Goal: Task Accomplishment & Management: Complete application form

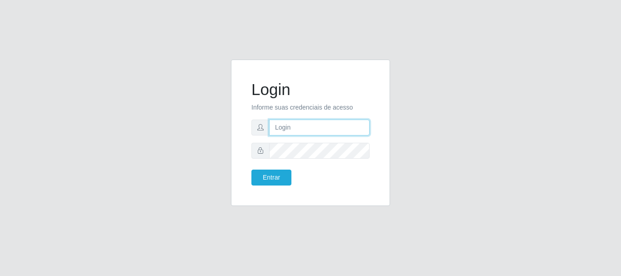
click at [323, 126] on input "text" at bounding box center [319, 128] width 100 height 16
drag, startPoint x: 311, startPoint y: 128, endPoint x: 357, endPoint y: 127, distance: 45.5
click at [357, 127] on input "ian@galiottoAa123456" at bounding box center [319, 128] width 100 height 16
type input "[PERSON_NAME]"
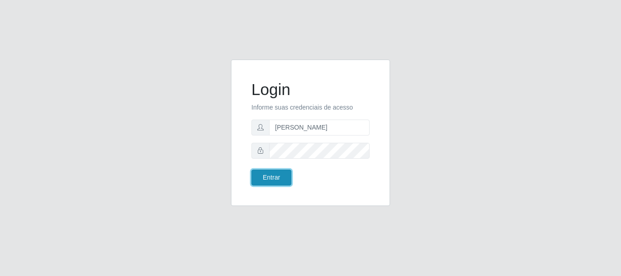
click at [280, 173] on button "Entrar" at bounding box center [271, 178] width 40 height 16
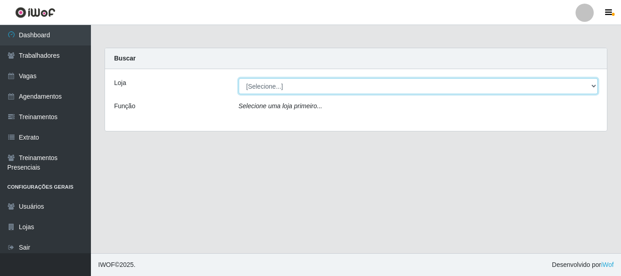
click at [285, 88] on select "[Selecione...] [GEOGRAPHIC_DATA]" at bounding box center [419, 86] width 360 height 16
select select "279"
click at [239, 78] on select "[Selecione...] [GEOGRAPHIC_DATA]" at bounding box center [419, 86] width 360 height 16
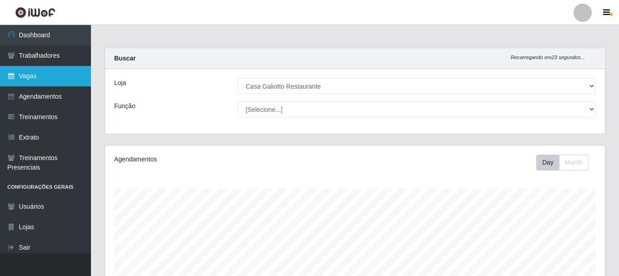
click at [45, 68] on link "Vagas" at bounding box center [45, 76] width 91 height 20
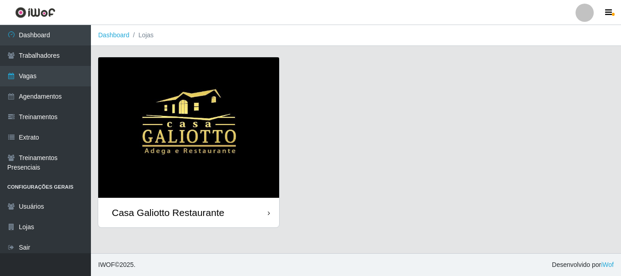
click at [248, 216] on div "Casa Galiotto Restaurante" at bounding box center [188, 213] width 181 height 30
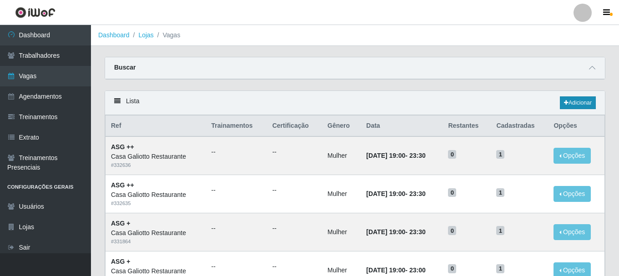
drag, startPoint x: 560, startPoint y: 96, endPoint x: 569, endPoint y: 101, distance: 9.8
click at [568, 100] on div "Lista Adicionar" at bounding box center [355, 103] width 500 height 24
click at [570, 101] on link "Adicionar" at bounding box center [578, 102] width 36 height 13
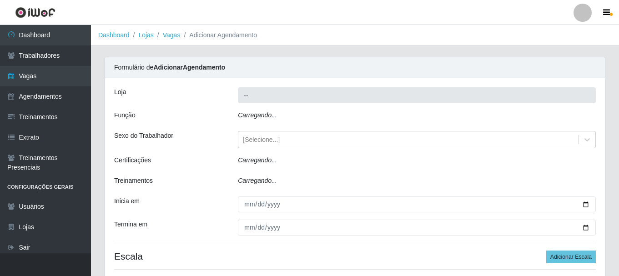
type input "Casa Galiotto Restaurante"
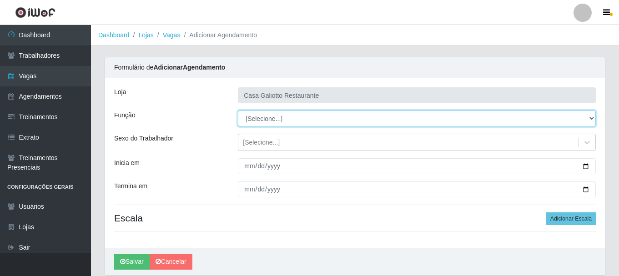
click at [297, 116] on select "[Selecione...] ASG ASG + ASG ++ Auxiliar de Cozinha Auxiliar de Cozinha + Auxil…" at bounding box center [417, 118] width 358 height 16
select select "92"
click at [238, 110] on select "[Selecione...] ASG ASG + ASG ++ Auxiliar de Cozinha Auxiliar de Cozinha + Auxil…" at bounding box center [417, 118] width 358 height 16
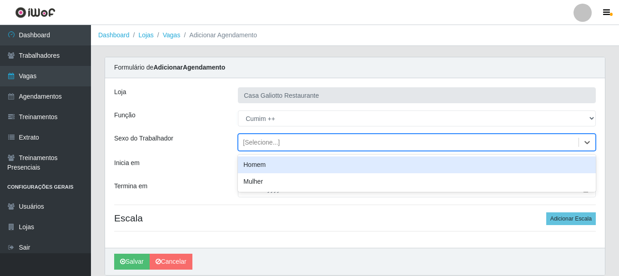
click at [319, 138] on div "[Selecione...]" at bounding box center [408, 142] width 340 height 15
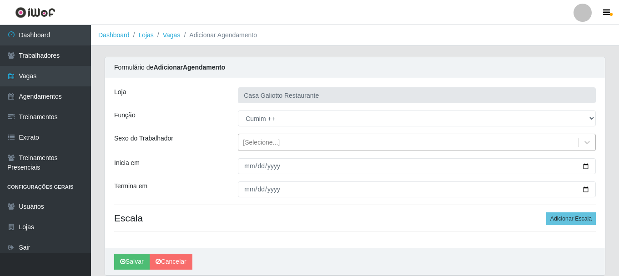
click at [265, 144] on div "[Selecione...]" at bounding box center [261, 143] width 37 height 10
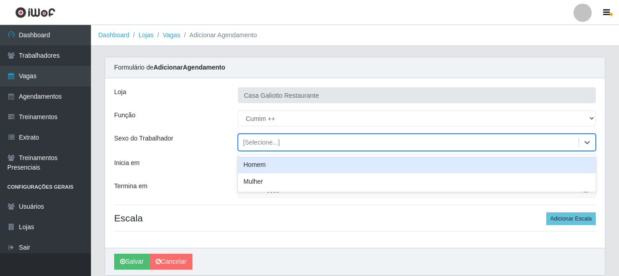
click at [272, 152] on div "Loja Casa Galiotto Restaurante Função [Selecione...] ASG ASG + ASG ++ Auxiliar …" at bounding box center [355, 163] width 500 height 170
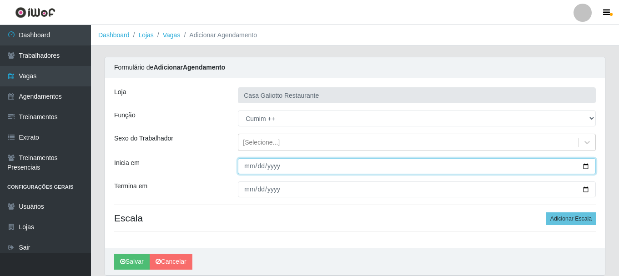
click at [585, 167] on input "Inicia em" at bounding box center [417, 166] width 358 height 16
type input "[DATE]"
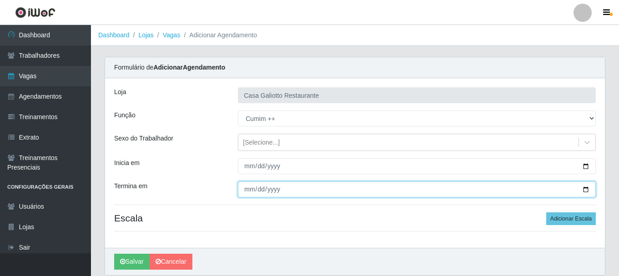
click at [585, 192] on input "Termina em" at bounding box center [417, 189] width 358 height 16
type input "[DATE]"
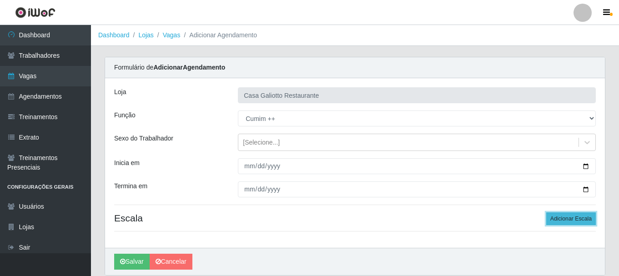
click at [558, 215] on button "Adicionar Escala" at bounding box center [571, 218] width 50 height 13
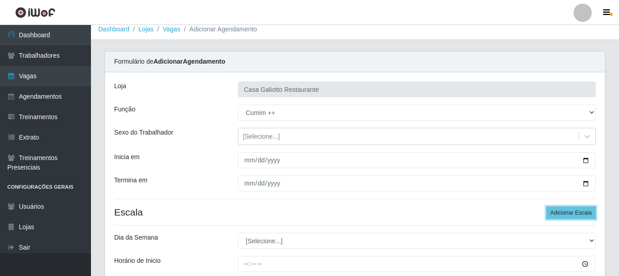
scroll to position [91, 0]
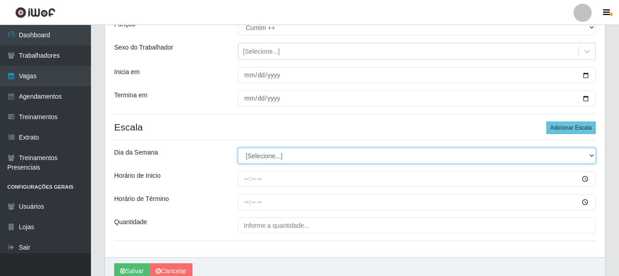
click at [294, 156] on select "[Selecione...] Segunda Terça Quarta Quinta Sexta Sábado Domingo" at bounding box center [417, 156] width 358 height 16
select select "6"
click at [238, 148] on select "[Selecione...] Segunda Terça Quarta Quinta Sexta Sábado Domingo" at bounding box center [417, 156] width 358 height 16
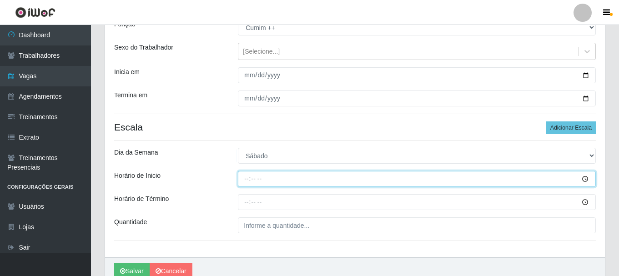
click at [248, 175] on input "Horário de Inicio" at bounding box center [417, 179] width 358 height 16
type input "11:00"
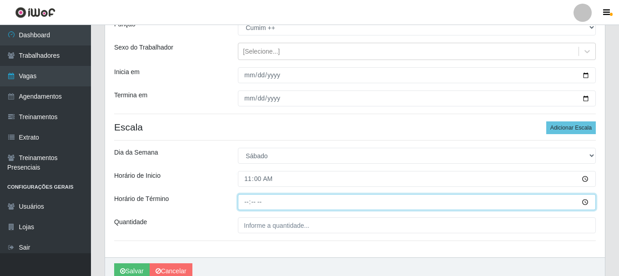
click at [246, 201] on input "Horário de Término" at bounding box center [417, 202] width 358 height 16
type input "16:00"
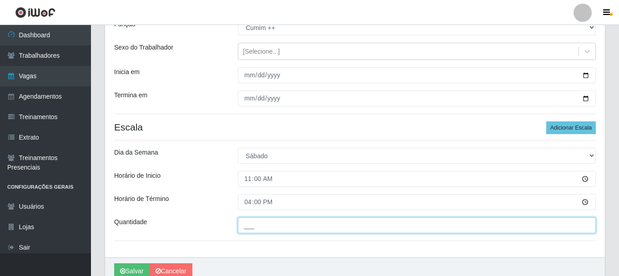
click at [327, 227] on input "___" at bounding box center [417, 225] width 358 height 16
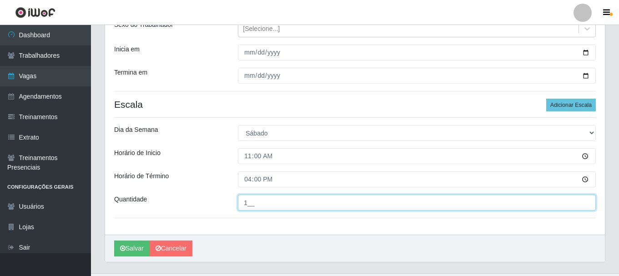
scroll to position [134, 0]
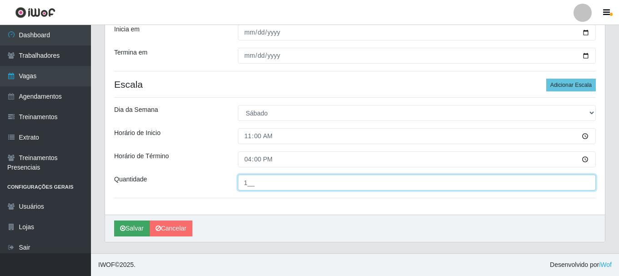
type input "1__"
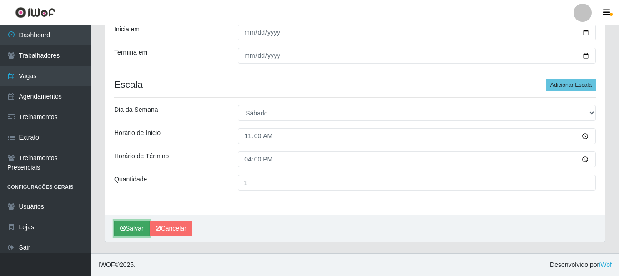
click at [135, 229] on button "Salvar" at bounding box center [131, 228] width 35 height 16
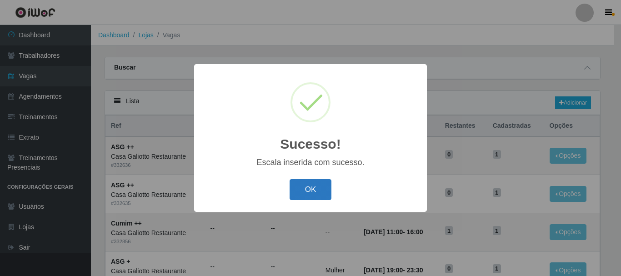
click at [305, 195] on button "OK" at bounding box center [311, 189] width 42 height 21
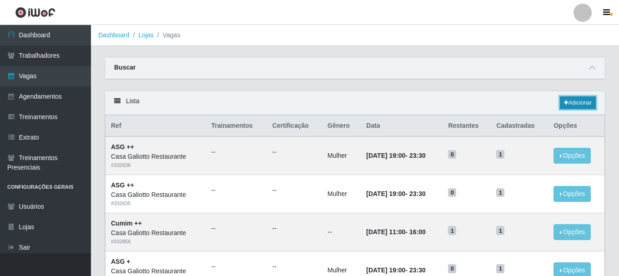
click at [568, 101] on link "Adicionar" at bounding box center [578, 102] width 36 height 13
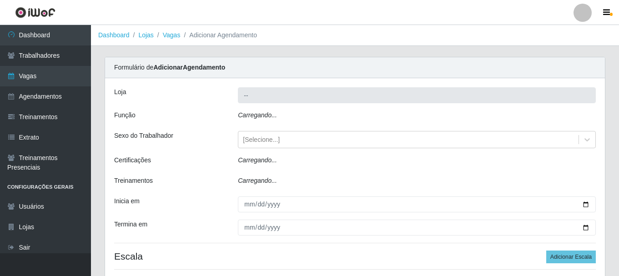
type input "Casa Galiotto Restaurante"
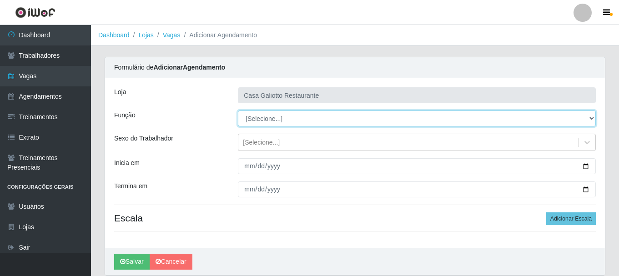
click at [304, 115] on select "[Selecione...] ASG ASG + ASG ++ Auxiliar de Cozinha Auxiliar de Cozinha + Auxil…" at bounding box center [417, 118] width 358 height 16
select select "92"
click at [238, 110] on select "[Selecione...] ASG ASG + ASG ++ Auxiliar de Cozinha Auxiliar de Cozinha + Auxil…" at bounding box center [417, 118] width 358 height 16
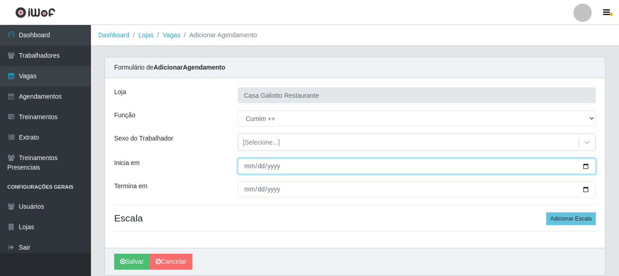
click at [587, 164] on input "Inicia em" at bounding box center [417, 166] width 358 height 16
type input "[DATE]"
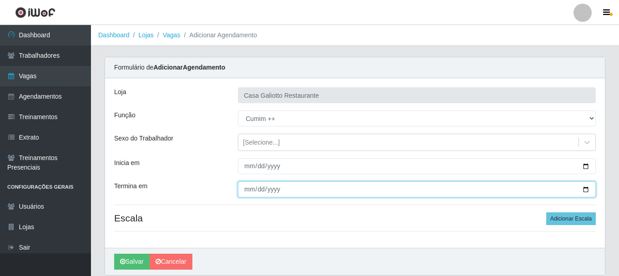
click at [585, 187] on input "Termina em" at bounding box center [417, 189] width 358 height 16
type input "[DATE]"
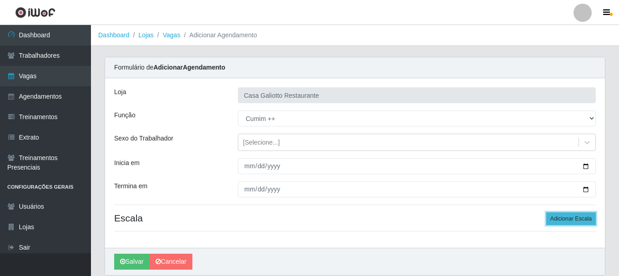
click at [567, 214] on button "Adicionar Escala" at bounding box center [571, 218] width 50 height 13
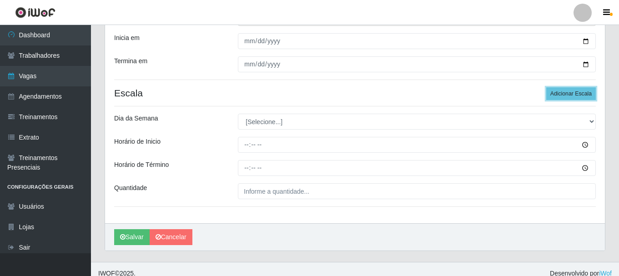
scroll to position [134, 0]
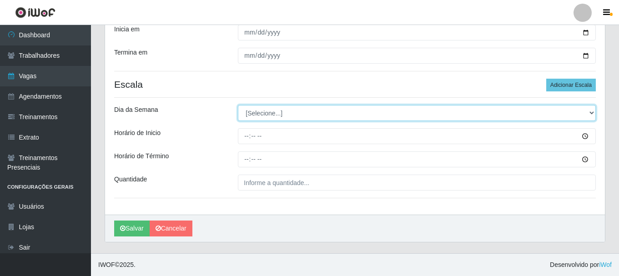
click at [277, 115] on select "[Selecione...] Segunda Terça Quarta Quinta Sexta Sábado Domingo" at bounding box center [417, 113] width 358 height 16
select select "6"
click at [238, 105] on select "[Selecione...] Segunda Terça Quarta Quinta Sexta Sábado Domingo" at bounding box center [417, 113] width 358 height 16
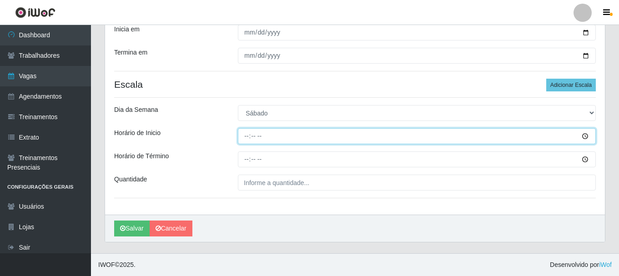
click at [248, 139] on input "Horário de Inicio" at bounding box center [417, 136] width 358 height 16
type input "12:00"
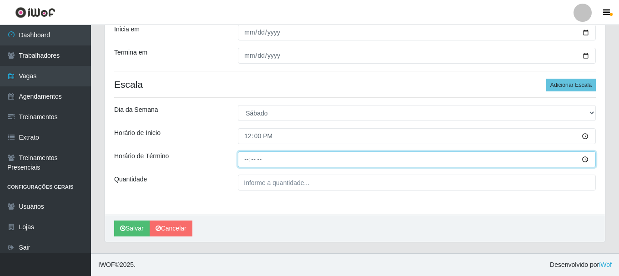
click at [244, 159] on input "Horário de Término" at bounding box center [417, 159] width 358 height 16
type input "17:00"
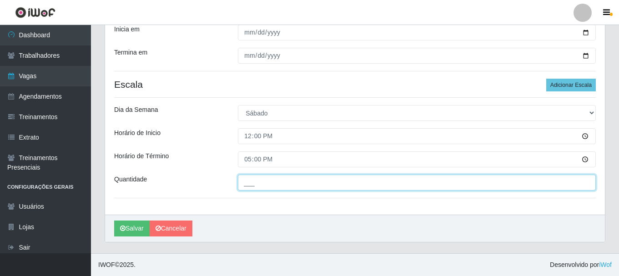
click at [340, 185] on input "___" at bounding box center [417, 183] width 358 height 16
type input "1__"
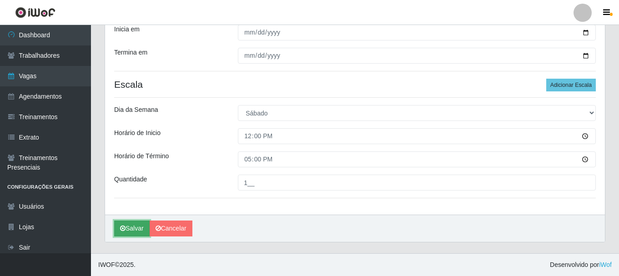
click at [131, 225] on button "Salvar" at bounding box center [131, 228] width 35 height 16
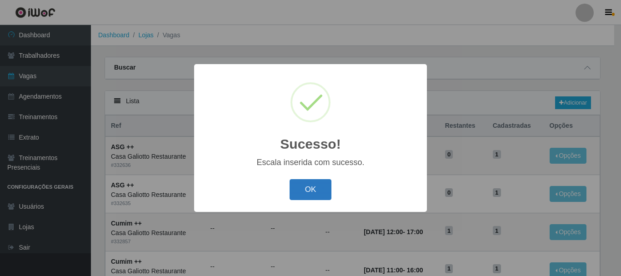
click at [297, 192] on button "OK" at bounding box center [311, 189] width 42 height 21
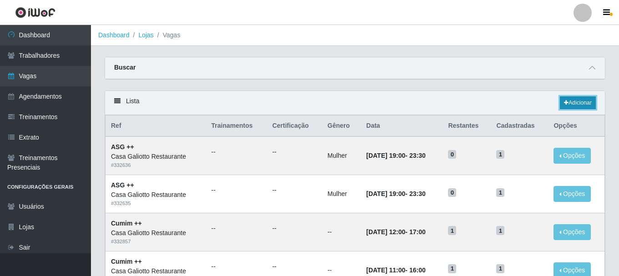
click at [586, 103] on link "Adicionar" at bounding box center [578, 102] width 36 height 13
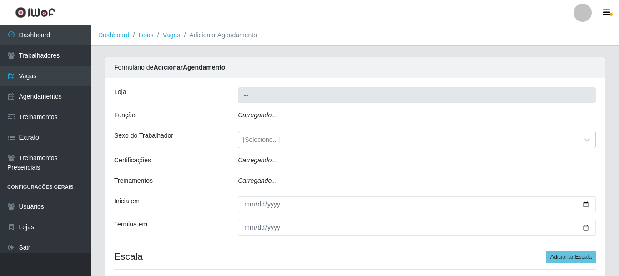
type input "Casa Galiotto Restaurante"
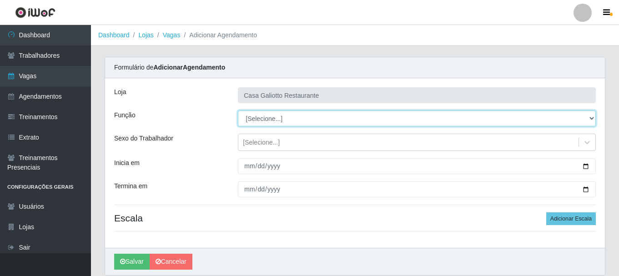
click at [290, 120] on select "[Selecione...] ASG ASG + ASG ++ Auxiliar de Cozinha Auxiliar de Cozinha + Auxil…" at bounding box center [417, 118] width 358 height 16
select select "92"
click at [238, 110] on select "[Selecione...] ASG ASG + ASG ++ Auxiliar de Cozinha Auxiliar de Cozinha + Auxil…" at bounding box center [417, 118] width 358 height 16
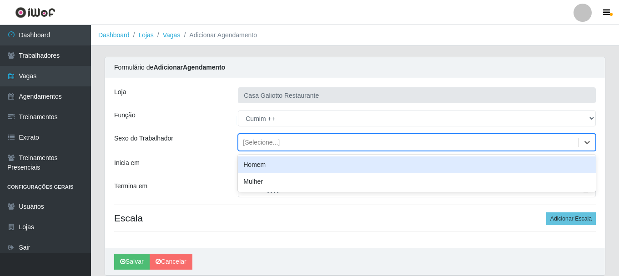
click at [293, 144] on div "[Selecione...]" at bounding box center [408, 142] width 340 height 15
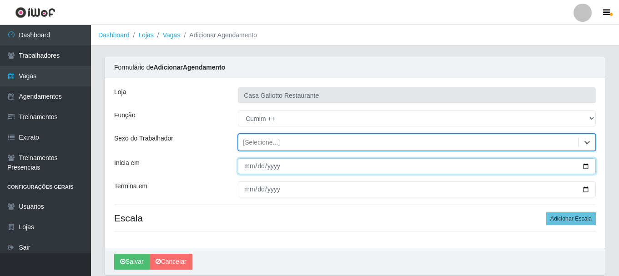
click at [585, 166] on input "Inicia em" at bounding box center [417, 166] width 358 height 16
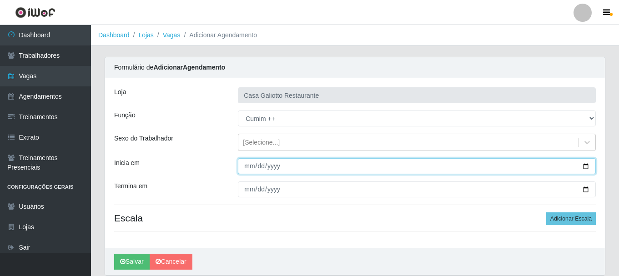
type input "[DATE]"
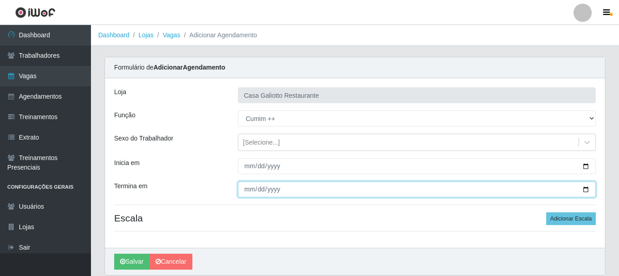
click at [591, 189] on input "Termina em" at bounding box center [417, 189] width 358 height 16
drag, startPoint x: 585, startPoint y: 191, endPoint x: 577, endPoint y: 193, distance: 8.5
click at [585, 191] on input "Termina em" at bounding box center [417, 189] width 358 height 16
type input "[DATE]"
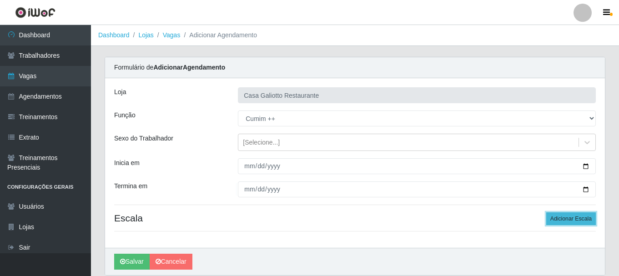
click at [569, 213] on button "Adicionar Escala" at bounding box center [571, 218] width 50 height 13
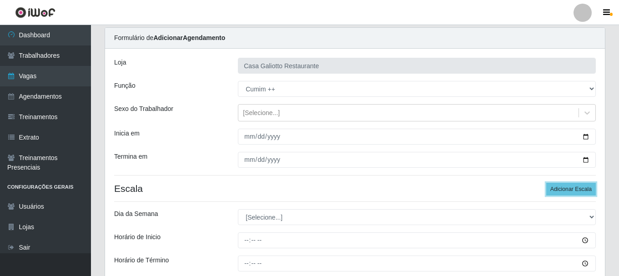
scroll to position [45, 0]
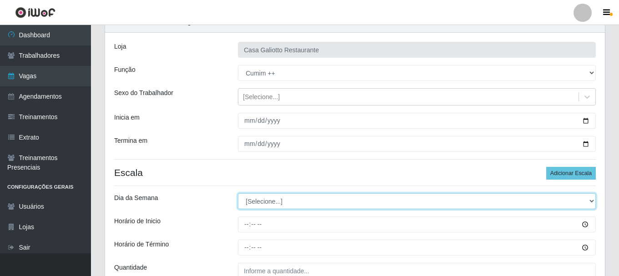
click at [273, 202] on select "[Selecione...] Segunda Terça Quarta Quinta Sexta Sábado Domingo" at bounding box center [417, 201] width 358 height 16
select select "0"
click at [238, 193] on select "[Selecione...] Segunda Terça Quarta Quinta Sexta Sábado Domingo" at bounding box center [417, 201] width 358 height 16
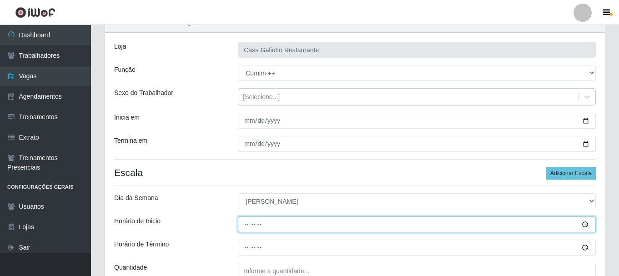
click at [246, 223] on input "Horário de Inicio" at bounding box center [417, 224] width 358 height 16
type input "11:00"
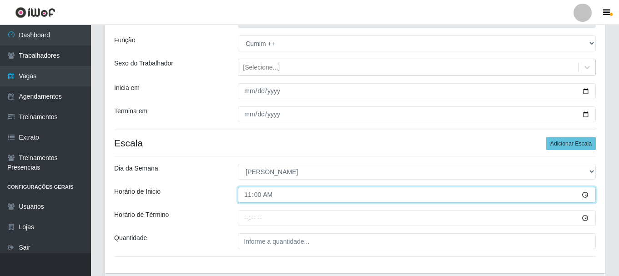
scroll to position [91, 0]
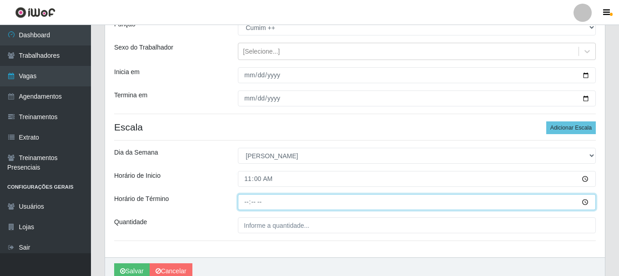
click at [248, 201] on input "Horário de Término" at bounding box center [417, 202] width 358 height 16
type input "16:00"
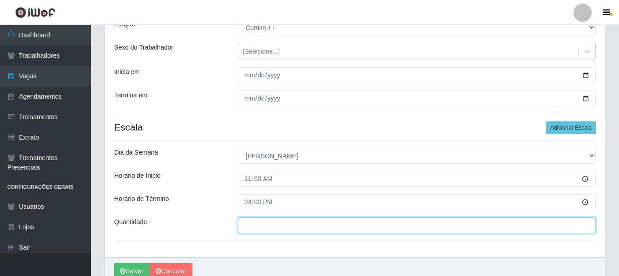
click at [273, 225] on input "___" at bounding box center [417, 225] width 358 height 16
type input "1__"
click at [114, 263] on button "Salvar" at bounding box center [131, 271] width 35 height 16
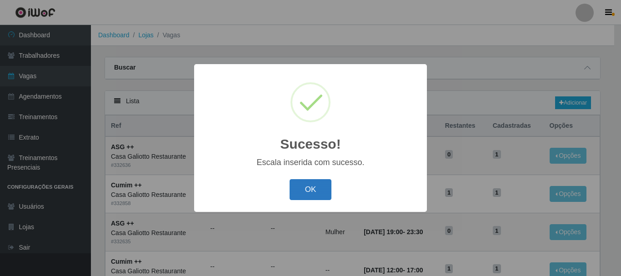
click at [302, 198] on button "OK" at bounding box center [311, 189] width 42 height 21
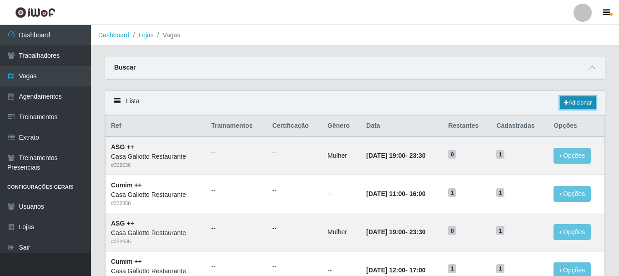
click at [580, 105] on link "Adicionar" at bounding box center [578, 102] width 36 height 13
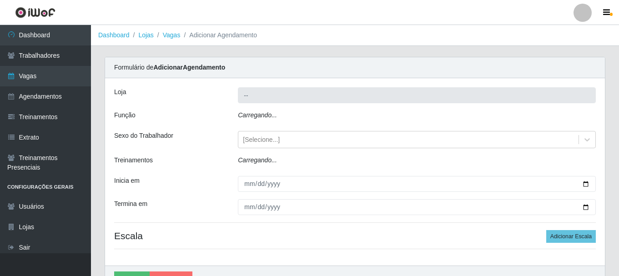
type input "Casa Galiotto Restaurante"
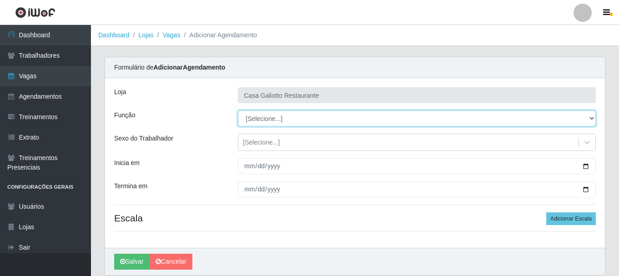
click at [306, 121] on select "[Selecione...] ASG ASG + ASG ++ Auxiliar de Cozinha Auxiliar de Cozinha + Auxil…" at bounding box center [417, 118] width 358 height 16
select select "92"
click at [238, 110] on select "[Selecione...] ASG ASG + ASG ++ Auxiliar de Cozinha Auxiliar de Cozinha + Auxil…" at bounding box center [417, 118] width 358 height 16
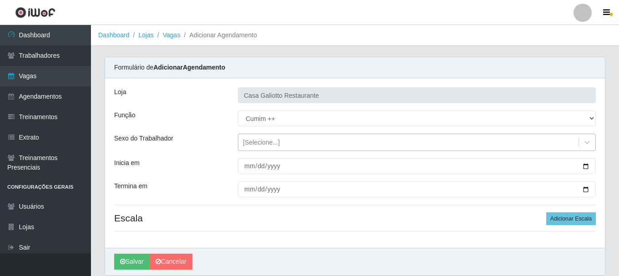
click at [305, 136] on div "[Selecione...]" at bounding box center [408, 142] width 340 height 15
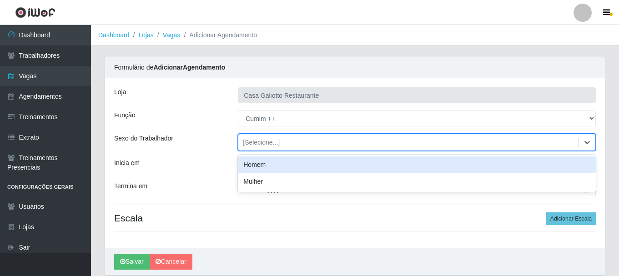
click at [305, 136] on div "[Selecione...]" at bounding box center [408, 142] width 340 height 15
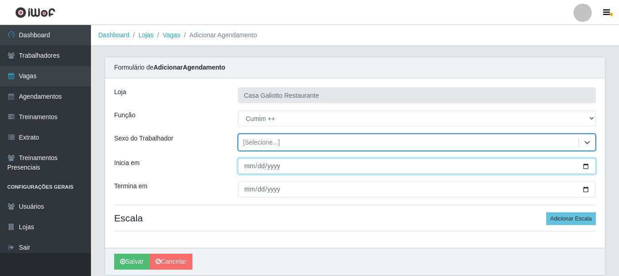
click at [583, 165] on input "Inicia em" at bounding box center [417, 166] width 358 height 16
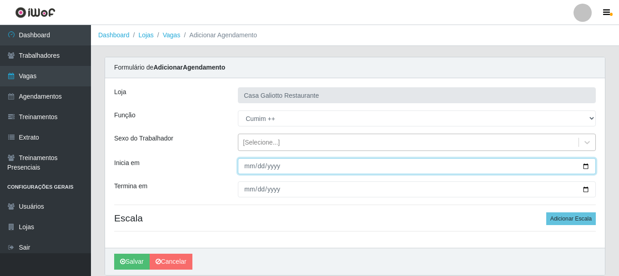
type input "[DATE]"
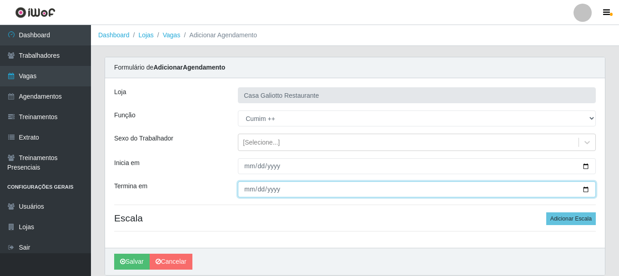
click at [586, 191] on input "Termina em" at bounding box center [417, 189] width 358 height 16
type input "[DATE]"
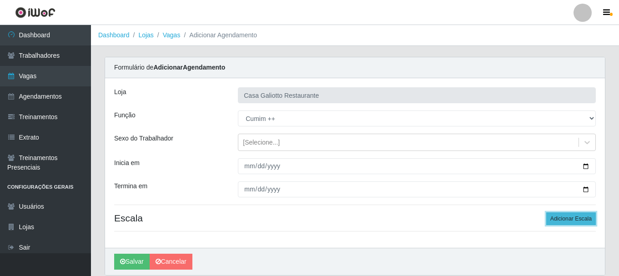
click at [555, 217] on button "Adicionar Escala" at bounding box center [571, 218] width 50 height 13
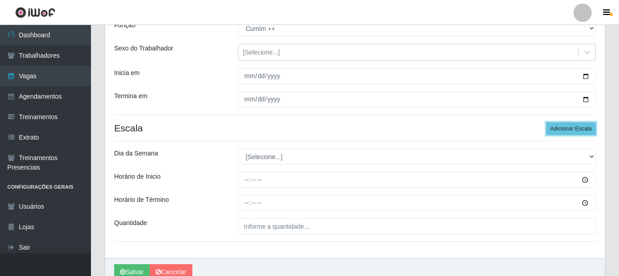
scroll to position [91, 0]
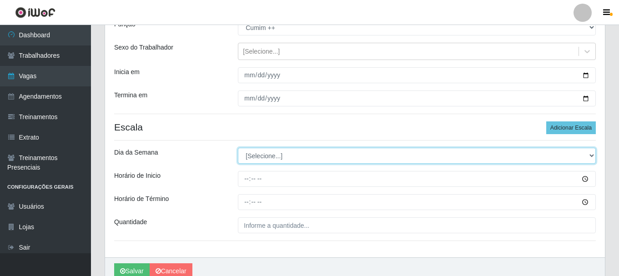
click at [275, 158] on select "[Selecione...] Segunda Terça Quarta Quinta Sexta Sábado Domingo" at bounding box center [417, 156] width 358 height 16
select select "0"
click at [238, 148] on select "[Selecione...] Segunda Terça Quarta Quinta Sexta Sábado Domingo" at bounding box center [417, 156] width 358 height 16
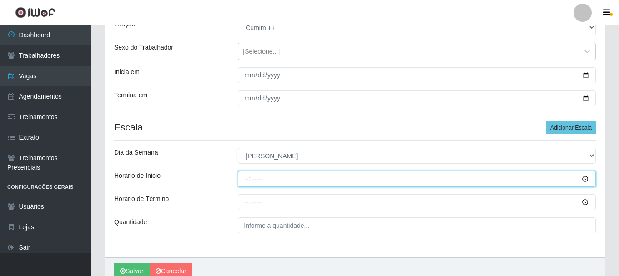
click at [246, 180] on input "Horário de Inicio" at bounding box center [417, 179] width 358 height 16
type input "12:00"
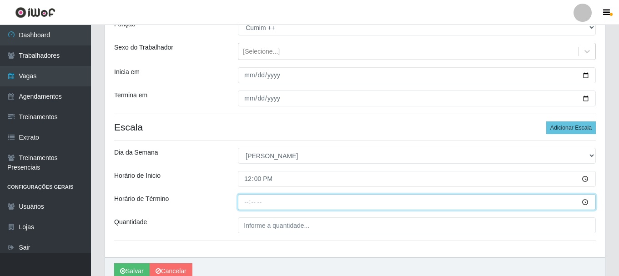
click at [245, 205] on input "Horário de Término" at bounding box center [417, 202] width 358 height 16
type input "17:00"
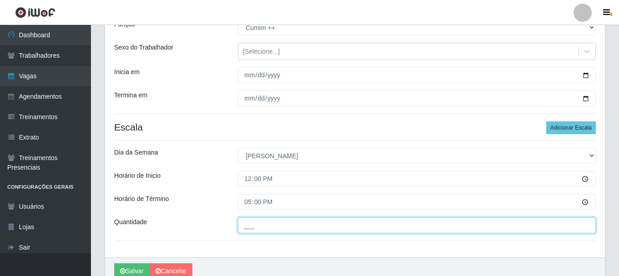
drag, startPoint x: 289, startPoint y: 226, endPoint x: 299, endPoint y: 230, distance: 10.2
click at [295, 228] on input "___" at bounding box center [417, 225] width 358 height 16
type input "1__"
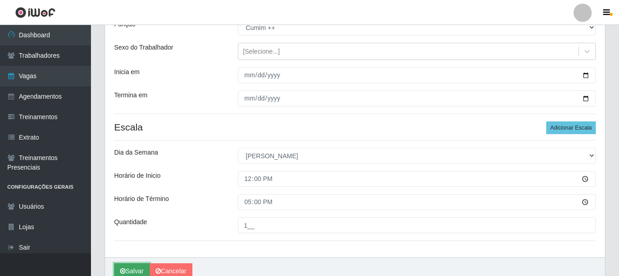
click at [131, 267] on button "Salvar" at bounding box center [131, 271] width 35 height 16
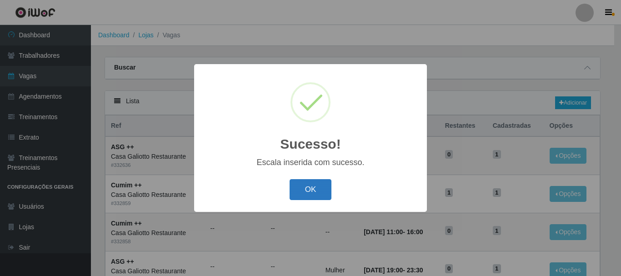
click at [321, 185] on button "OK" at bounding box center [311, 189] width 42 height 21
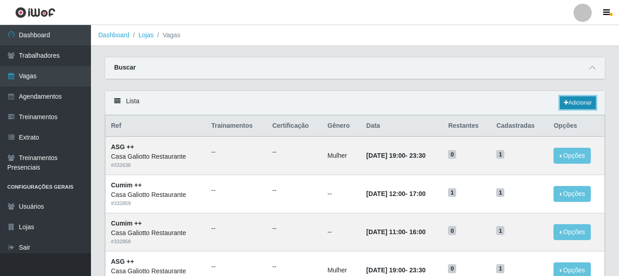
click at [565, 103] on icon at bounding box center [566, 102] width 5 height 5
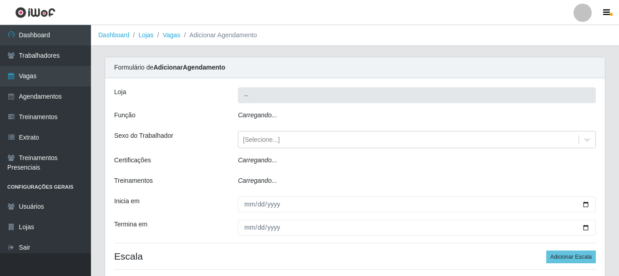
type input "Casa Galiotto Restaurante"
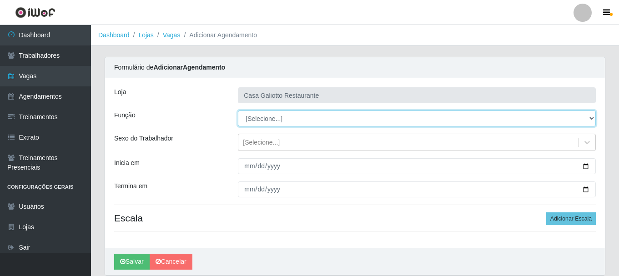
click at [320, 120] on select "[Selecione...] ASG ASG + ASG ++ Auxiliar de Cozinha Auxiliar de Cozinha + Auxil…" at bounding box center [417, 118] width 358 height 16
select select "80"
click at [238, 110] on select "[Selecione...] ASG ASG + ASG ++ Auxiliar de Cozinha Auxiliar de Cozinha + Auxil…" at bounding box center [417, 118] width 358 height 16
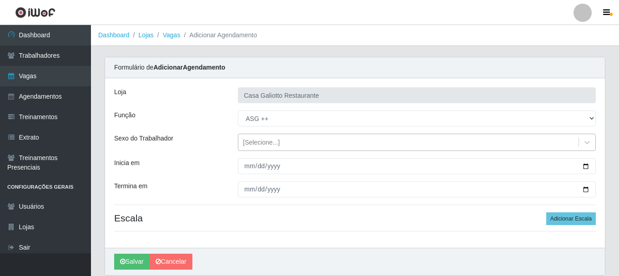
click at [294, 142] on div "[Selecione...]" at bounding box center [408, 142] width 340 height 15
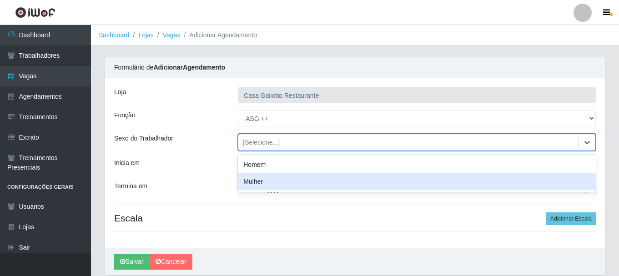
click at [340, 180] on div "Mulher" at bounding box center [417, 181] width 358 height 17
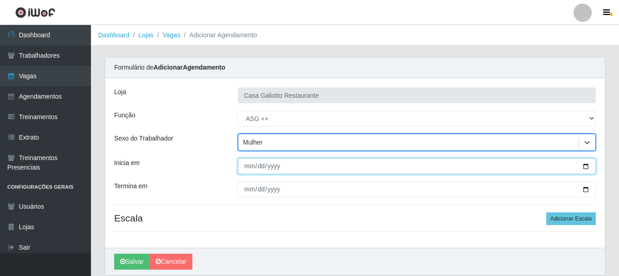
click at [584, 162] on input "Inicia em" at bounding box center [417, 166] width 358 height 16
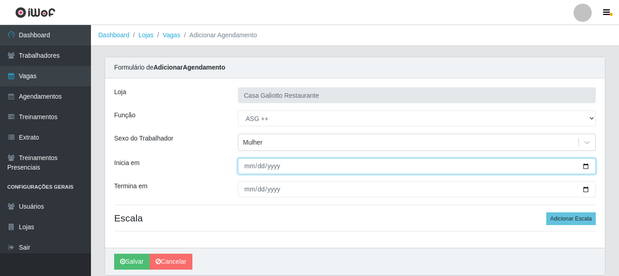
type input "[DATE]"
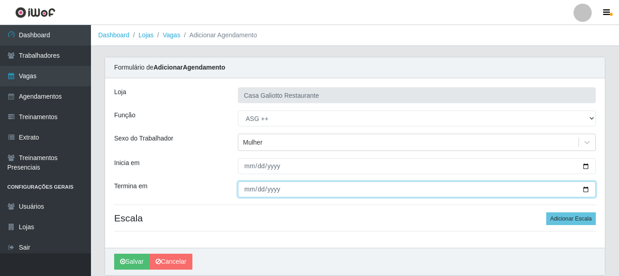
click at [583, 189] on input "Termina em" at bounding box center [417, 189] width 358 height 16
type input "[DATE]"
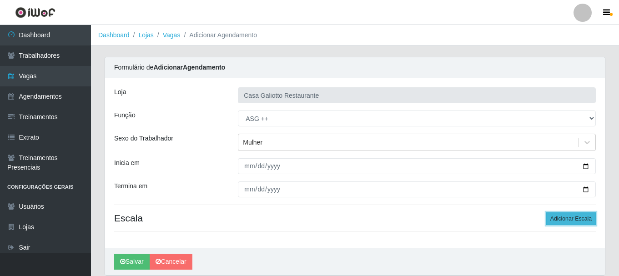
click at [564, 217] on button "Adicionar Escala" at bounding box center [571, 218] width 50 height 13
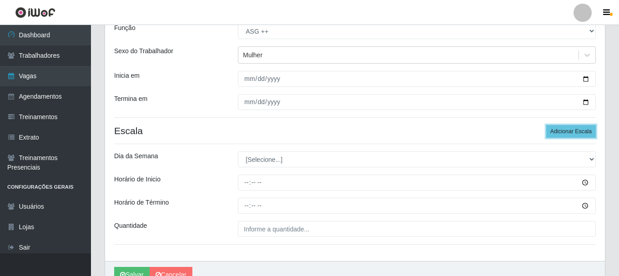
scroll to position [91, 0]
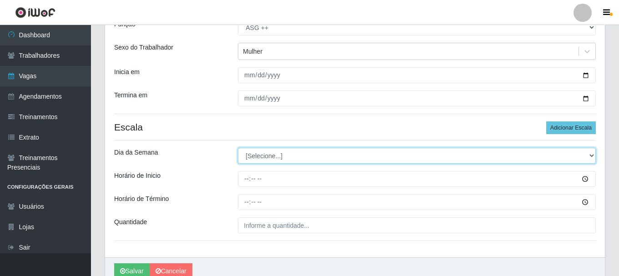
click at [301, 155] on select "[Selecione...] Segunda Terça Quarta Quinta Sexta Sábado Domingo" at bounding box center [417, 156] width 358 height 16
select select "6"
click at [238, 148] on select "[Selecione...] Segunda Terça Quarta Quinta Sexta Sábado Domingo" at bounding box center [417, 156] width 358 height 16
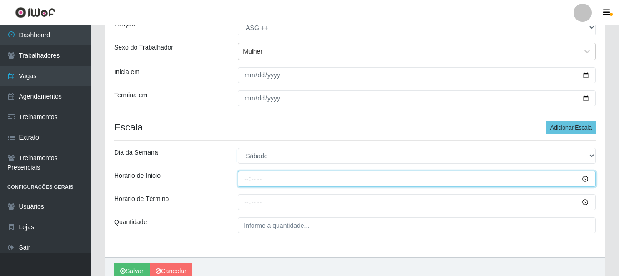
click at [248, 179] on input "Horário de Inicio" at bounding box center [417, 179] width 358 height 16
type input "14:00"
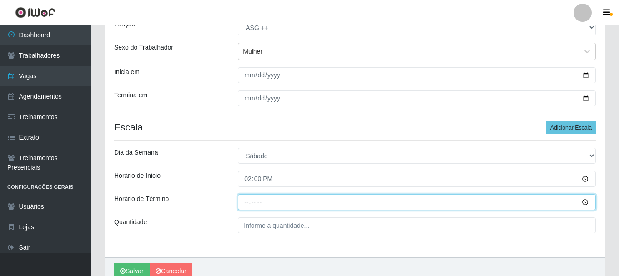
click at [246, 204] on input "Horário de Término" at bounding box center [417, 202] width 358 height 16
type input "19:00"
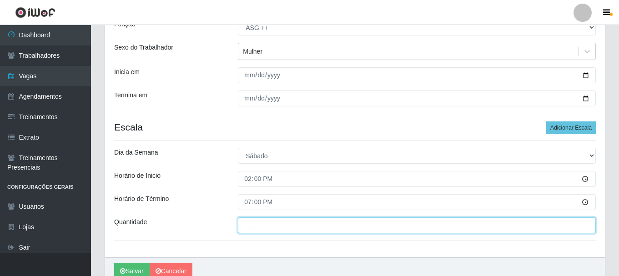
click at [261, 222] on input "___" at bounding box center [417, 225] width 358 height 16
type input "1__"
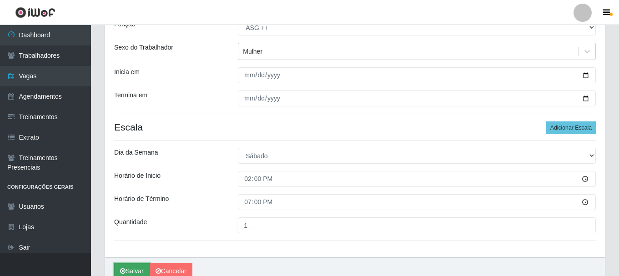
click at [125, 270] on icon "submit" at bounding box center [122, 271] width 5 height 6
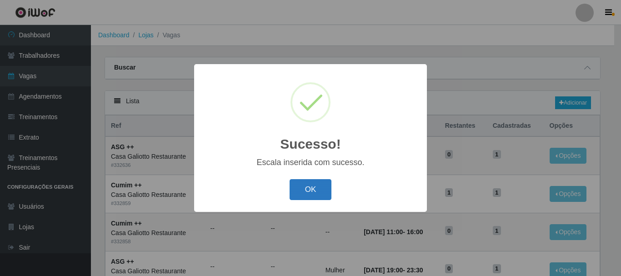
click at [309, 193] on button "OK" at bounding box center [311, 189] width 42 height 21
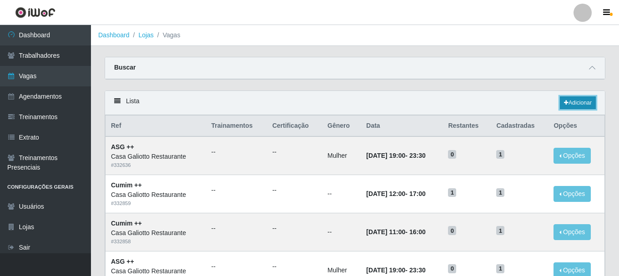
click at [567, 100] on link "Adicionar" at bounding box center [578, 102] width 36 height 13
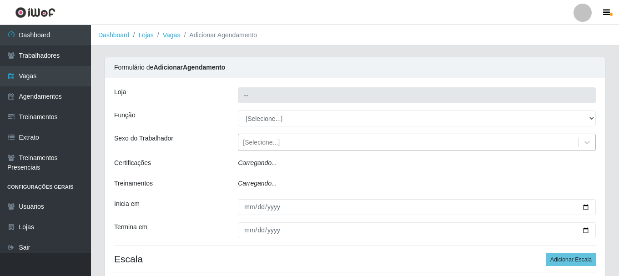
type input "Casa Galiotto Restaurante"
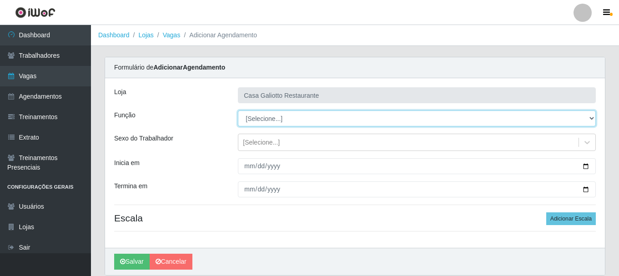
click at [284, 118] on select "[Selecione...] ASG ASG + ASG ++ Auxiliar de Cozinha Auxiliar de Cozinha + Auxil…" at bounding box center [417, 118] width 358 height 16
select select "80"
click at [238, 110] on select "[Selecione...] ASG ASG + ASG ++ Auxiliar de Cozinha Auxiliar de Cozinha + Auxil…" at bounding box center [417, 118] width 358 height 16
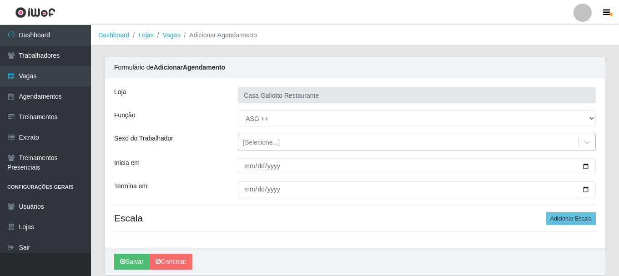
click at [285, 139] on div "[Selecione...]" at bounding box center [408, 142] width 340 height 15
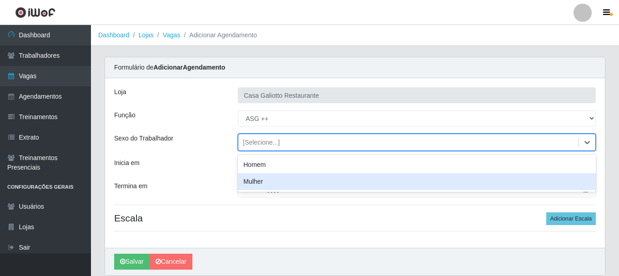
click at [296, 180] on div "Mulher" at bounding box center [417, 181] width 358 height 17
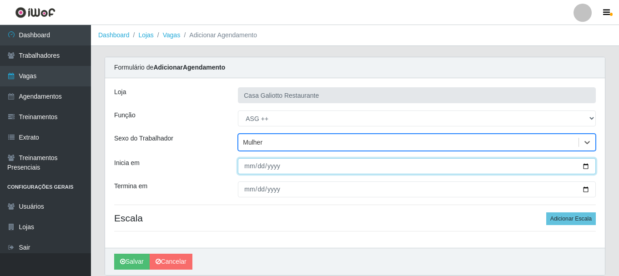
click at [587, 166] on input "Inicia em" at bounding box center [417, 166] width 358 height 16
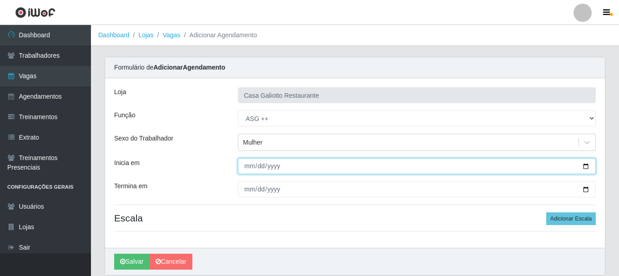
type input "[DATE]"
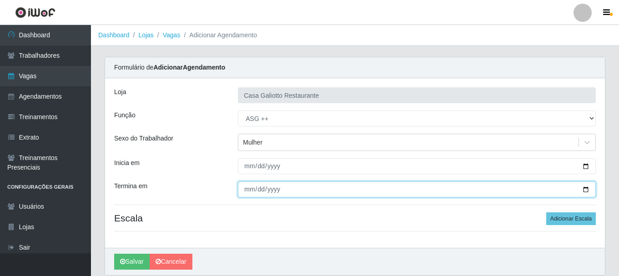
click at [584, 191] on input "Termina em" at bounding box center [417, 189] width 358 height 16
type input "[DATE]"
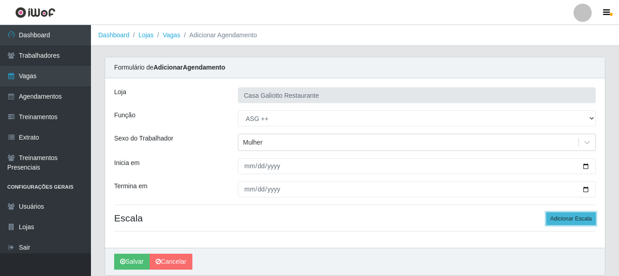
click at [559, 221] on button "Adicionar Escala" at bounding box center [571, 218] width 50 height 13
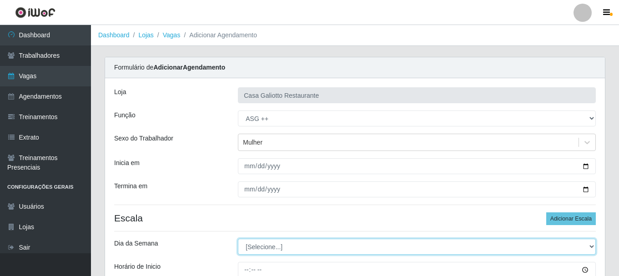
click at [361, 245] on select "[Selecione...] Segunda Terça Quarta Quinta Sexta Sábado Domingo" at bounding box center [417, 247] width 358 height 16
select select "0"
click at [238, 239] on select "[Selecione...] Segunda Terça Quarta Quinta Sexta Sábado Domingo" at bounding box center [417, 247] width 358 height 16
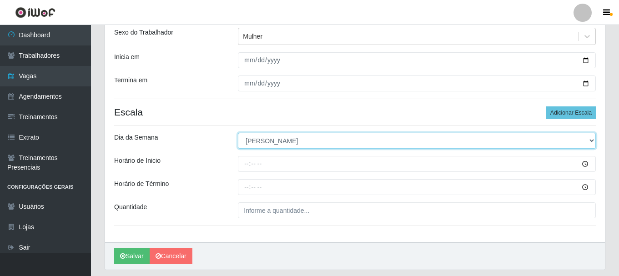
scroll to position [134, 0]
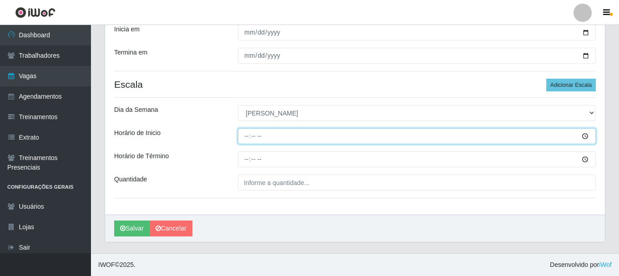
click at [246, 134] on input "Horário de Inicio" at bounding box center [417, 136] width 358 height 16
type input "14:00"
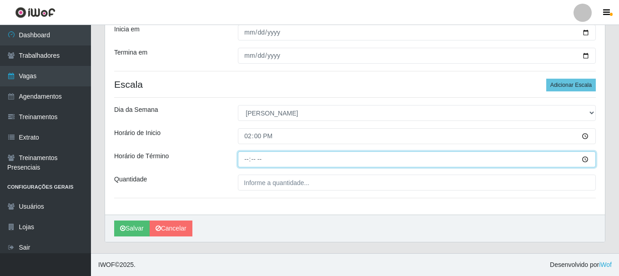
click at [249, 161] on input "Horário de Término" at bounding box center [417, 159] width 358 height 16
type input "19:00"
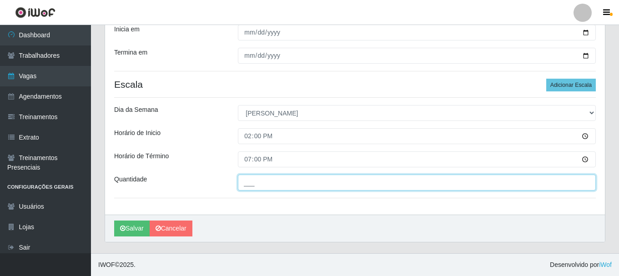
click at [269, 186] on input "___" at bounding box center [417, 183] width 358 height 16
type input "1__"
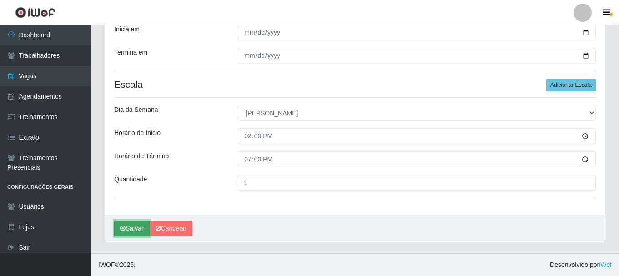
click at [128, 228] on button "Salvar" at bounding box center [131, 228] width 35 height 16
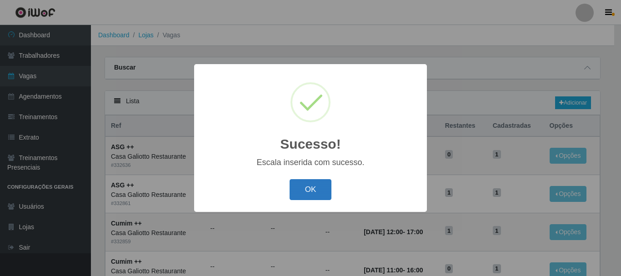
click at [310, 191] on button "OK" at bounding box center [311, 189] width 42 height 21
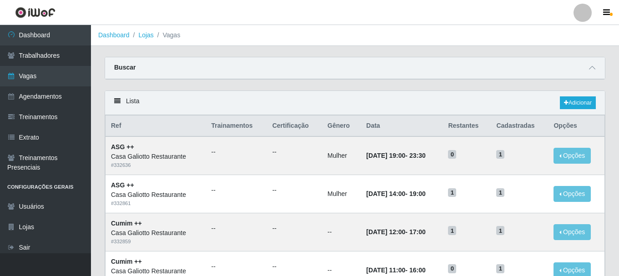
click at [332, 72] on div "Buscar" at bounding box center [355, 68] width 500 height 22
click at [590, 102] on link "Adicionar" at bounding box center [578, 102] width 36 height 13
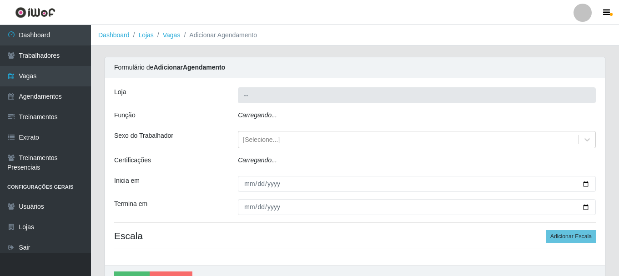
type input "Casa Galiotto Restaurante"
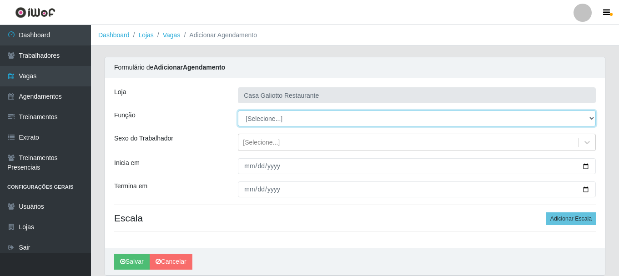
click at [320, 120] on select "[Selecione...] ASG ASG + ASG ++ Auxiliar de Cozinha Auxiliar de Cozinha + Auxil…" at bounding box center [417, 118] width 358 height 16
click at [238, 110] on select "[Selecione...] ASG ASG + ASG ++ Auxiliar de Cozinha Auxiliar de Cozinha + Auxil…" at bounding box center [417, 118] width 358 height 16
click at [307, 116] on select "[Selecione...] ASG ASG + ASG ++ Auxiliar de Cozinha Auxiliar de Cozinha + Auxil…" at bounding box center [417, 118] width 358 height 16
select select "92"
click at [238, 110] on select "[Selecione...] ASG ASG + ASG ++ Auxiliar de Cozinha Auxiliar de Cozinha + Auxil…" at bounding box center [417, 118] width 358 height 16
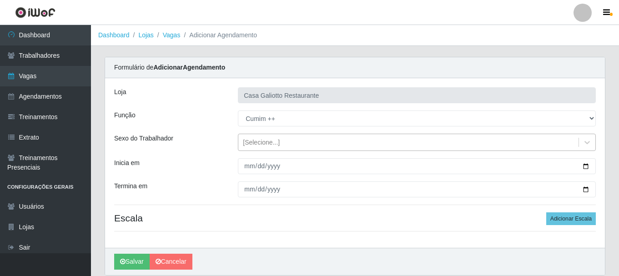
click at [308, 137] on div "[Selecione...]" at bounding box center [408, 142] width 340 height 15
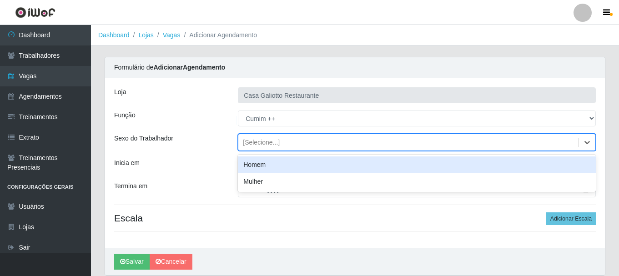
click at [308, 137] on div "[Selecione...]" at bounding box center [408, 142] width 340 height 15
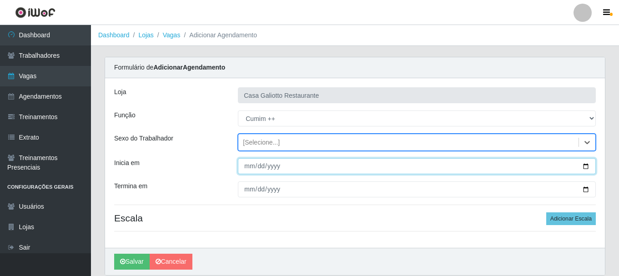
click at [588, 164] on input "Inicia em" at bounding box center [417, 166] width 358 height 16
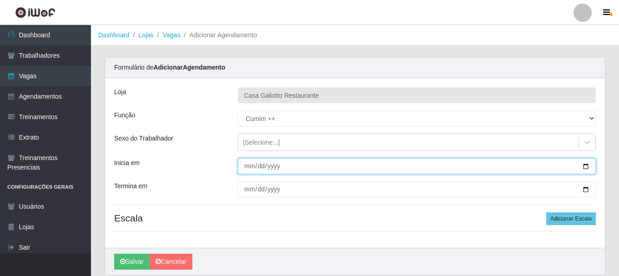
type input "[DATE]"
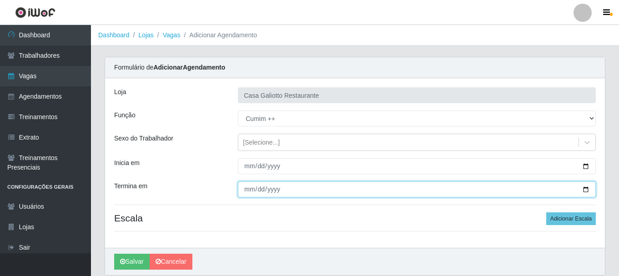
click at [586, 186] on input "Termina em" at bounding box center [417, 189] width 358 height 16
type input "[DATE]"
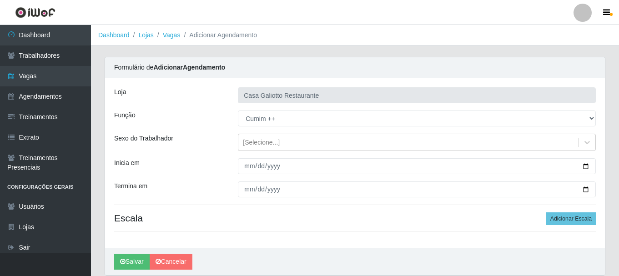
click at [352, 227] on div "Loja Casa Galiotto Restaurante Função [Selecione...] ASG ASG + ASG ++ Auxiliar …" at bounding box center [355, 163] width 500 height 170
click at [547, 221] on h4 "Escala Adicionar Escala" at bounding box center [354, 217] width 481 height 11
click at [552, 221] on button "Adicionar Escala" at bounding box center [571, 218] width 50 height 13
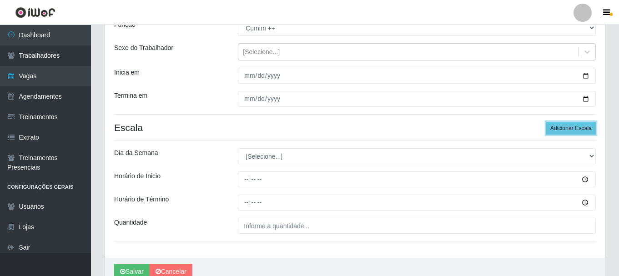
scroll to position [91, 0]
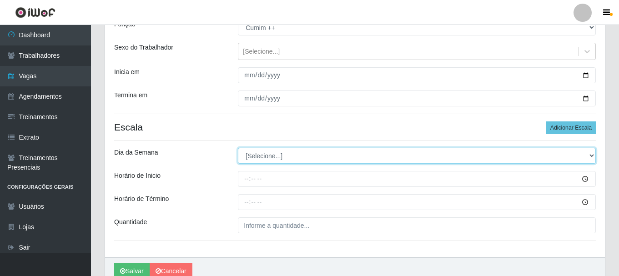
click at [269, 155] on select "[Selecione...] Segunda Terça Quarta Quinta Sexta Sábado Domingo" at bounding box center [417, 156] width 358 height 16
select select "3"
click at [238, 148] on select "[Selecione...] Segunda Terça Quarta Quinta Sexta Sábado Domingo" at bounding box center [417, 156] width 358 height 16
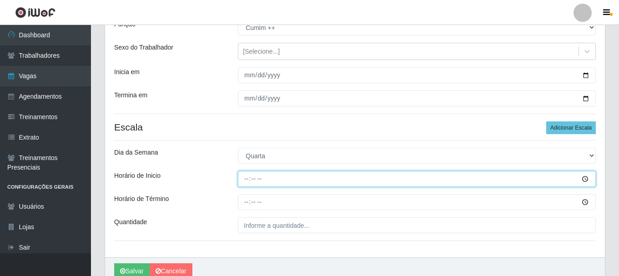
click at [246, 180] on input "Horário de Inicio" at bounding box center [417, 179] width 358 height 16
type input "11:00"
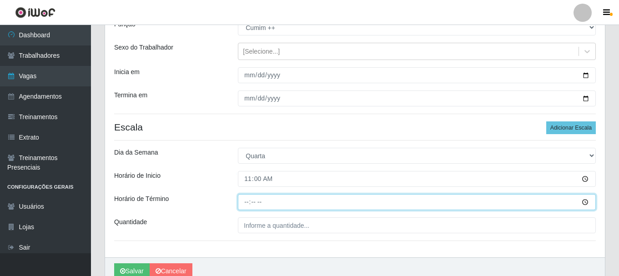
click at [248, 201] on input "Horário de Término" at bounding box center [417, 202] width 358 height 16
type input "16:00"
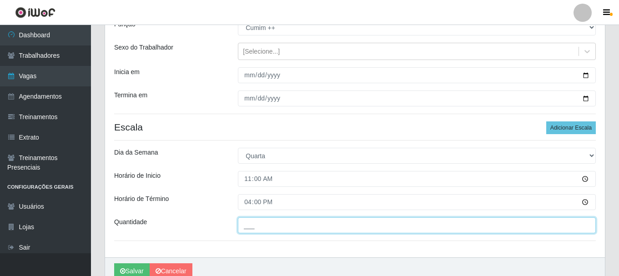
click at [248, 227] on input "___" at bounding box center [417, 225] width 358 height 16
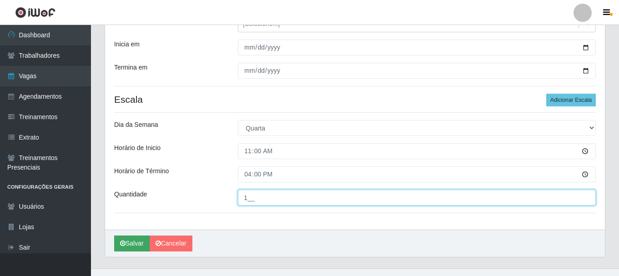
scroll to position [134, 0]
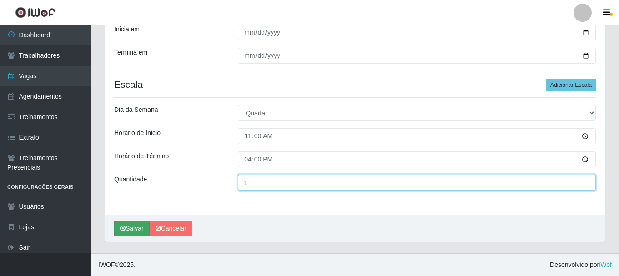
type input "1__"
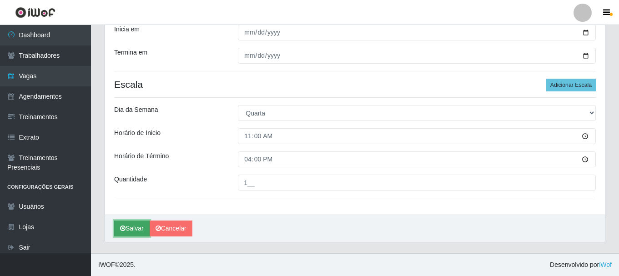
click at [131, 230] on button "Salvar" at bounding box center [131, 228] width 35 height 16
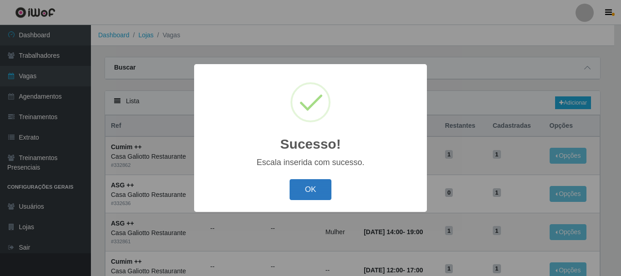
click at [310, 190] on button "OK" at bounding box center [311, 189] width 42 height 21
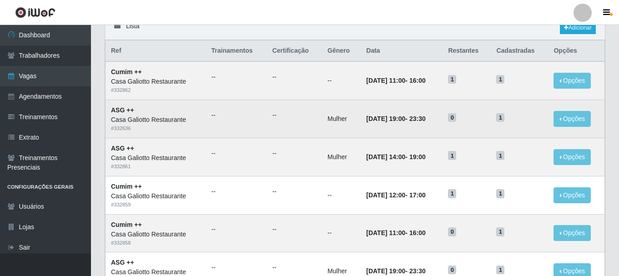
scroll to position [91, 0]
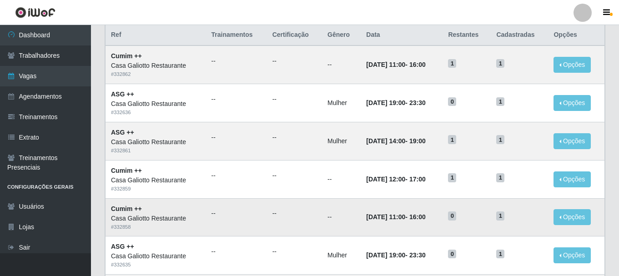
click at [380, 199] on td "[DATE] 11:00 - 16:00" at bounding box center [401, 217] width 82 height 38
